Goal: Transaction & Acquisition: Purchase product/service

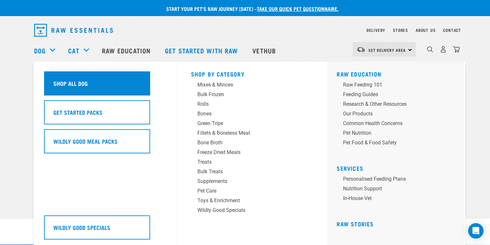
click at [89, 79] on div "Shop All Dog" at bounding box center [97, 83] width 106 height 24
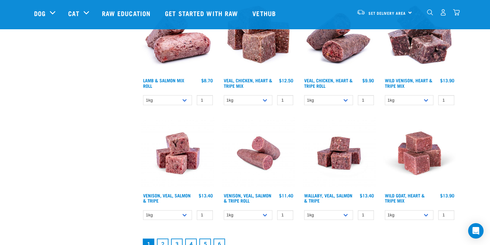
scroll to position [926, 0]
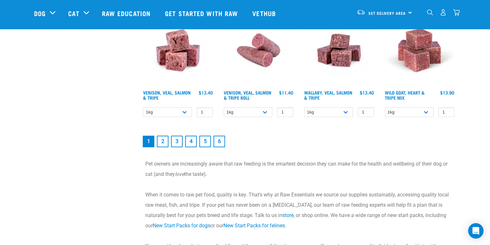
click at [163, 138] on link "2" at bounding box center [163, 142] width 12 height 12
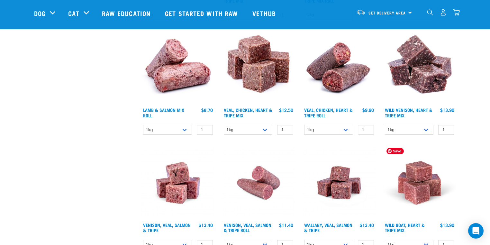
scroll to position [793, 0]
